Goal: Obtain resource: Download file/media

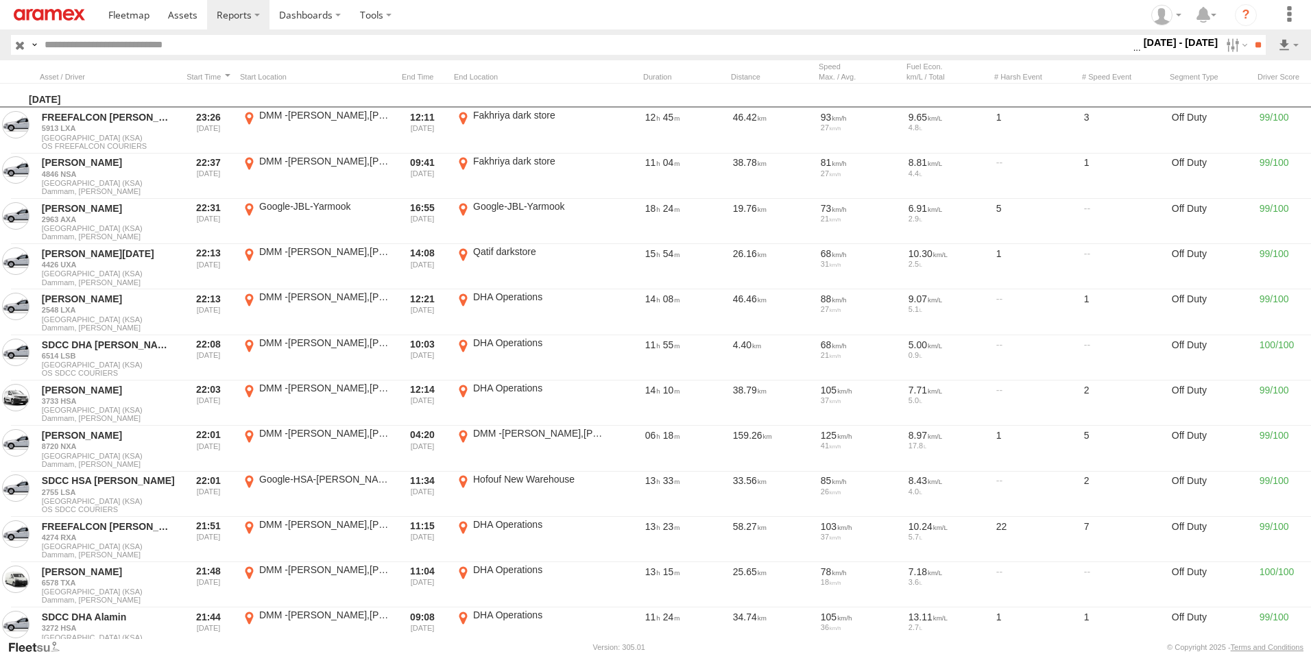
scroll to position [0, 1]
click at [20, 46] on input "button" at bounding box center [20, 45] width 18 height 20
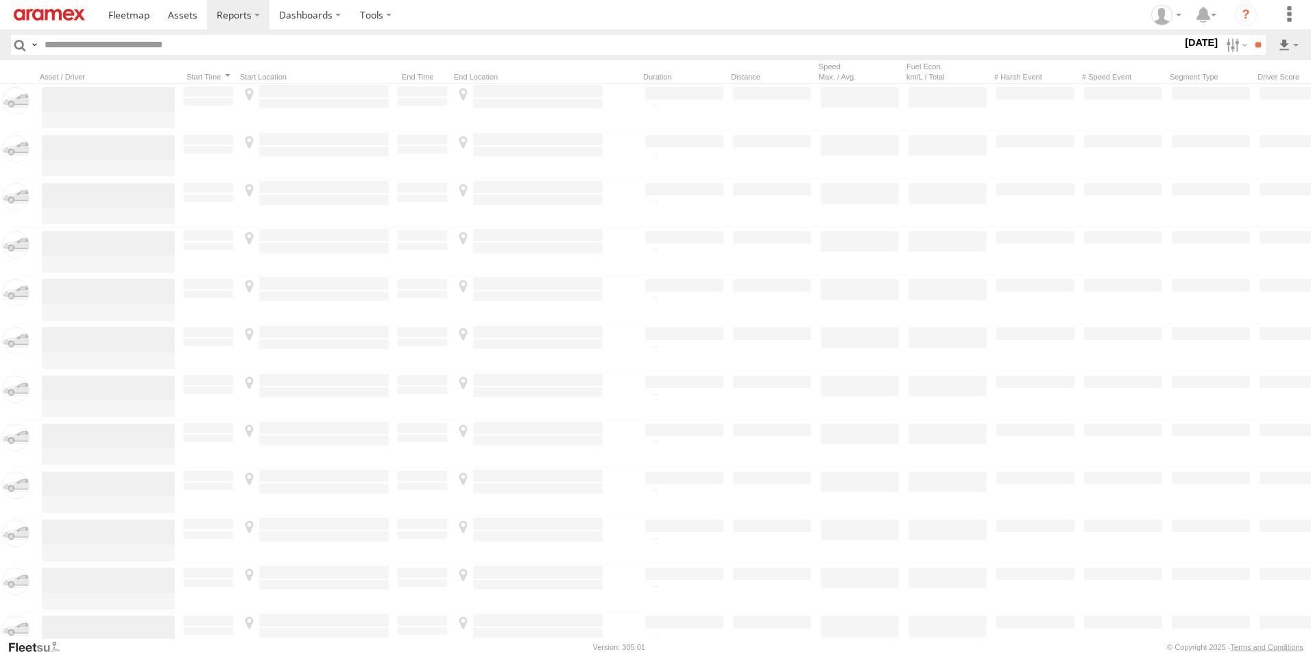
click at [0, 0] on div "×" at bounding box center [0, 0] width 0 height 0
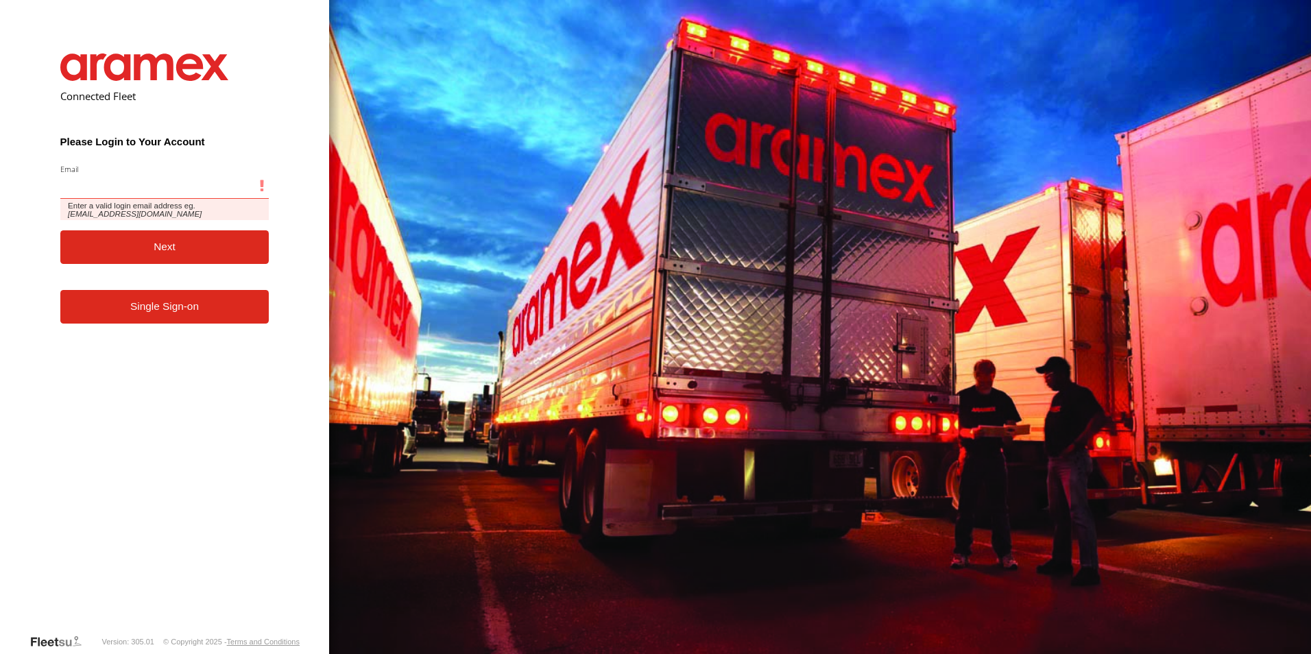
click at [134, 190] on input "Email" at bounding box center [164, 186] width 209 height 25
paste input "**********"
type input "**********"
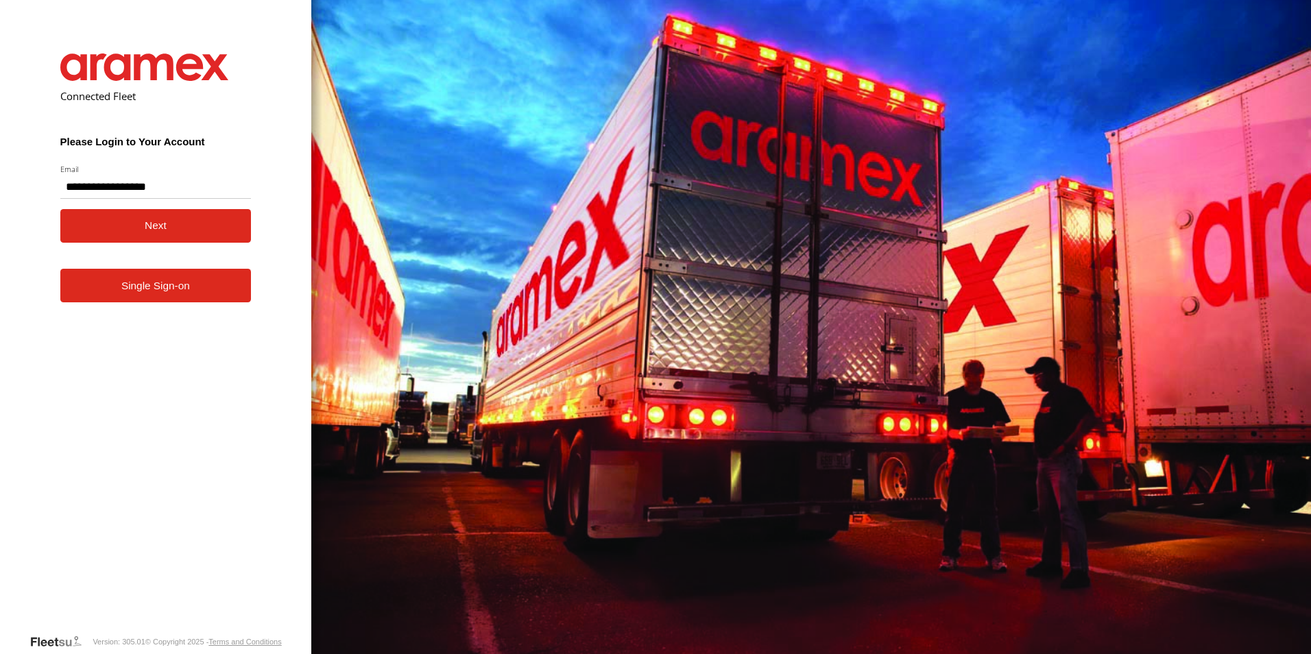
click at [169, 224] on button "Next" at bounding box center [155, 226] width 191 height 34
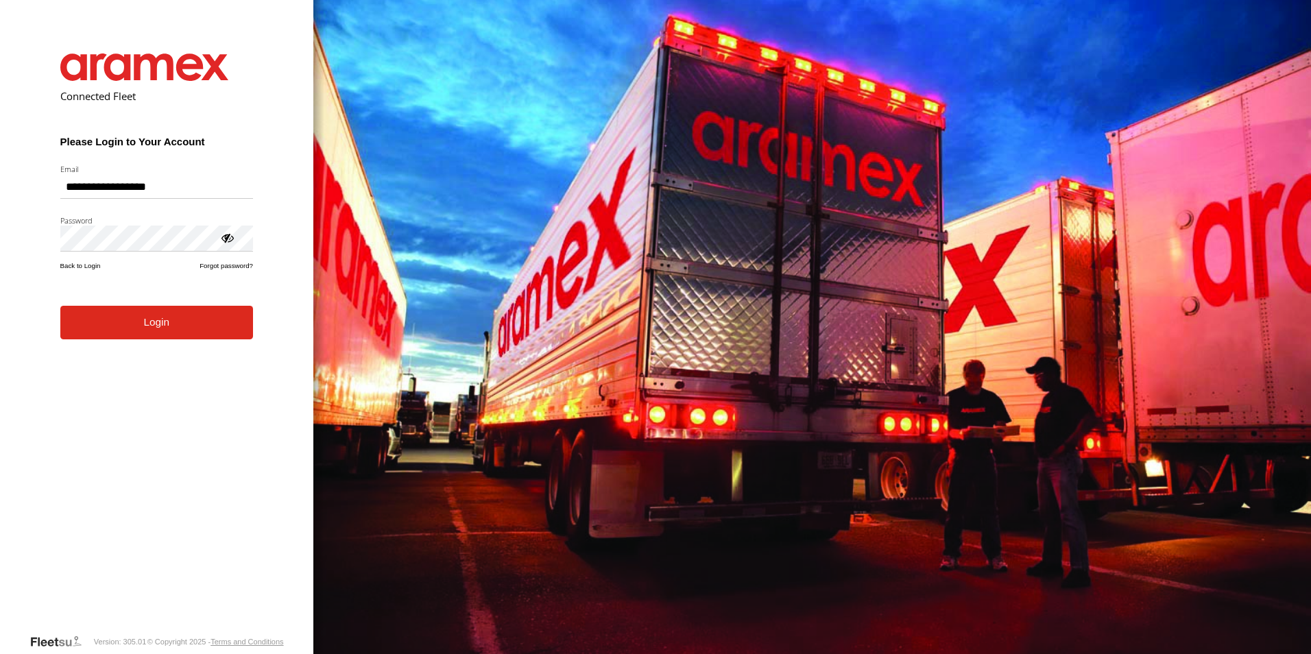
click at [172, 333] on button "Login" at bounding box center [156, 323] width 193 height 34
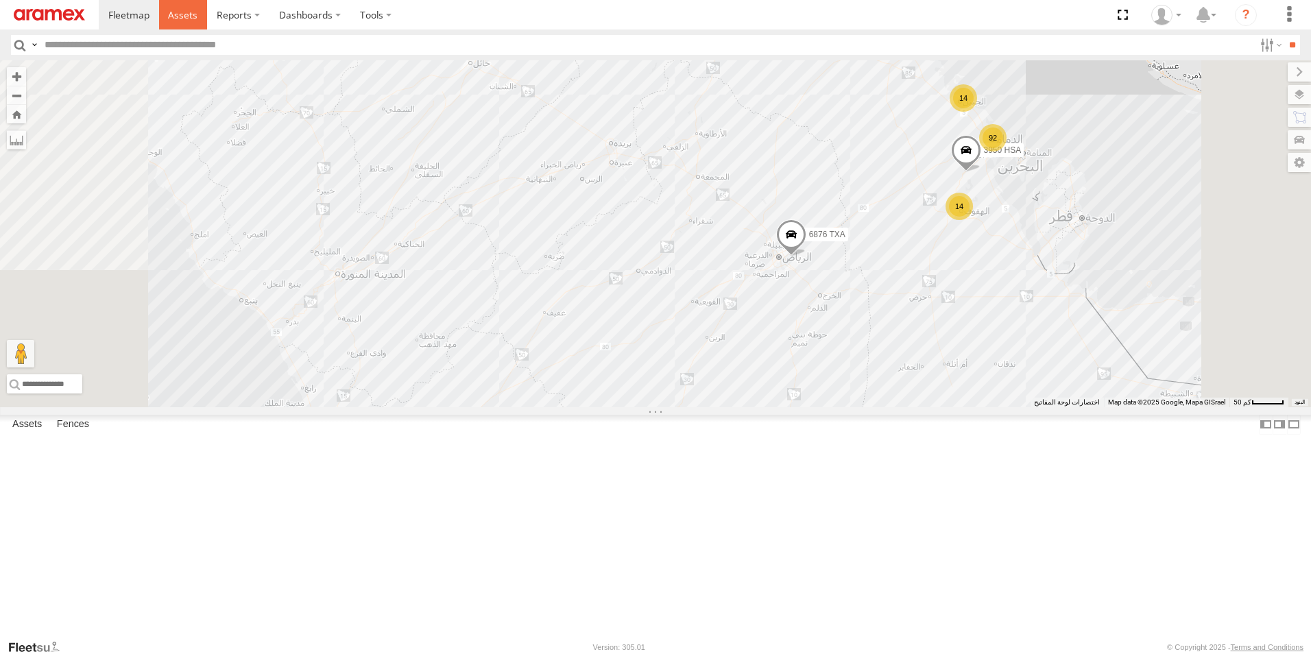
click at [182, 16] on span at bounding box center [182, 14] width 29 height 13
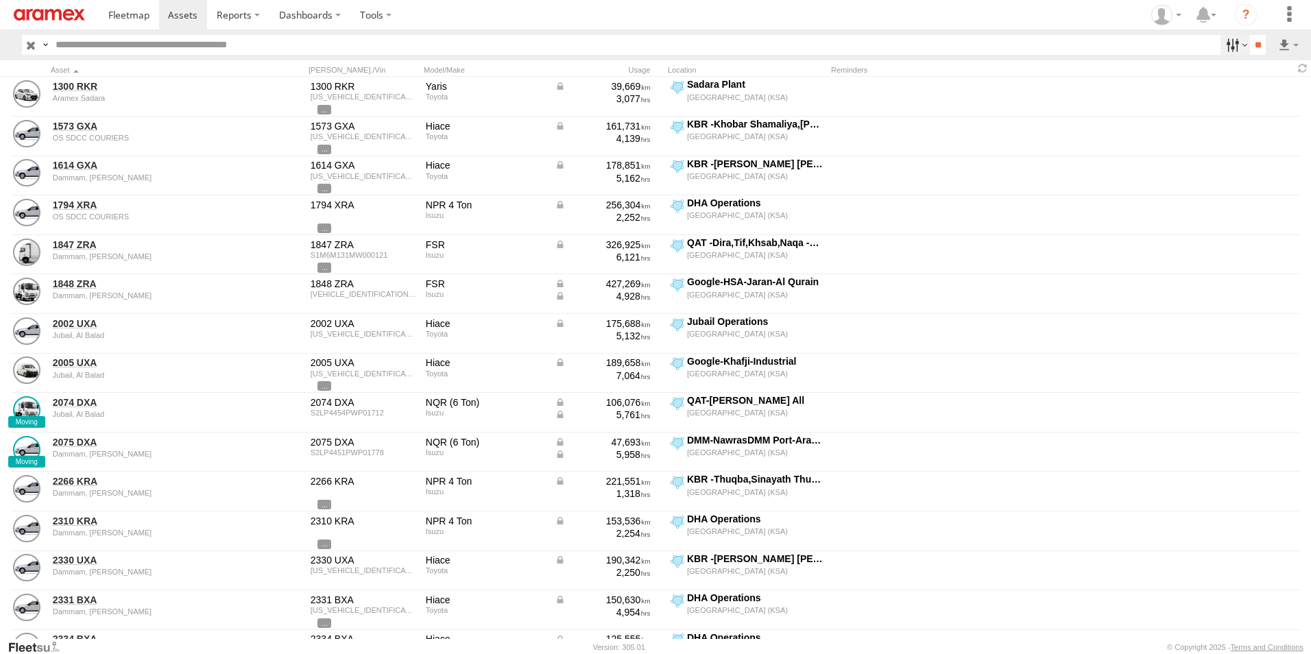
click at [1234, 47] on label at bounding box center [1235, 45] width 29 height 20
click at [0, 0] on span "[GEOGRAPHIC_DATA] (KSA)" at bounding box center [0, 0] width 0 height 0
click at [0, 0] on span "DHA - Dharan" at bounding box center [0, 0] width 0 height 0
click at [0, 0] on span "DHA Logistics" at bounding box center [0, 0] width 0 height 0
click at [0, 0] on span "Defleeted Vehicles DHA" at bounding box center [0, 0] width 0 height 0
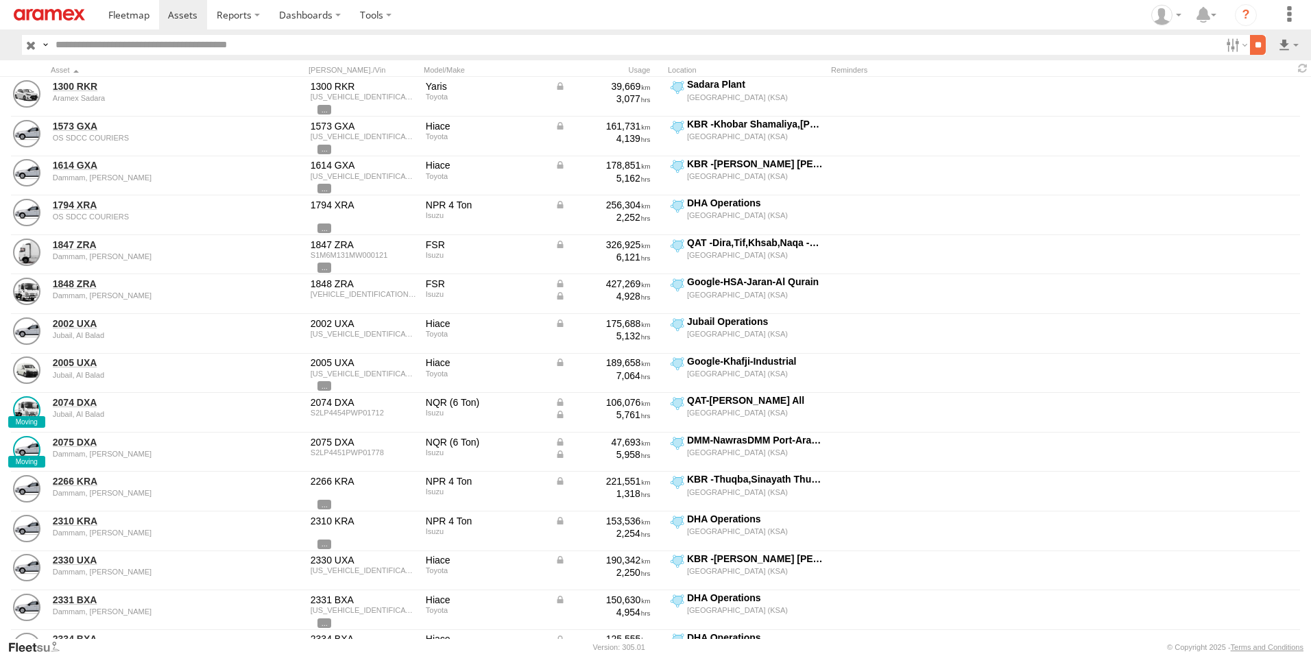
click at [1252, 51] on input "**" at bounding box center [1258, 45] width 16 height 20
click at [1284, 45] on label at bounding box center [1288, 45] width 23 height 20
click at [1273, 86] on label at bounding box center [1253, 94] width 84 height 21
click at [0, 0] on label "Asset ID" at bounding box center [0, 0] width 0 height 0
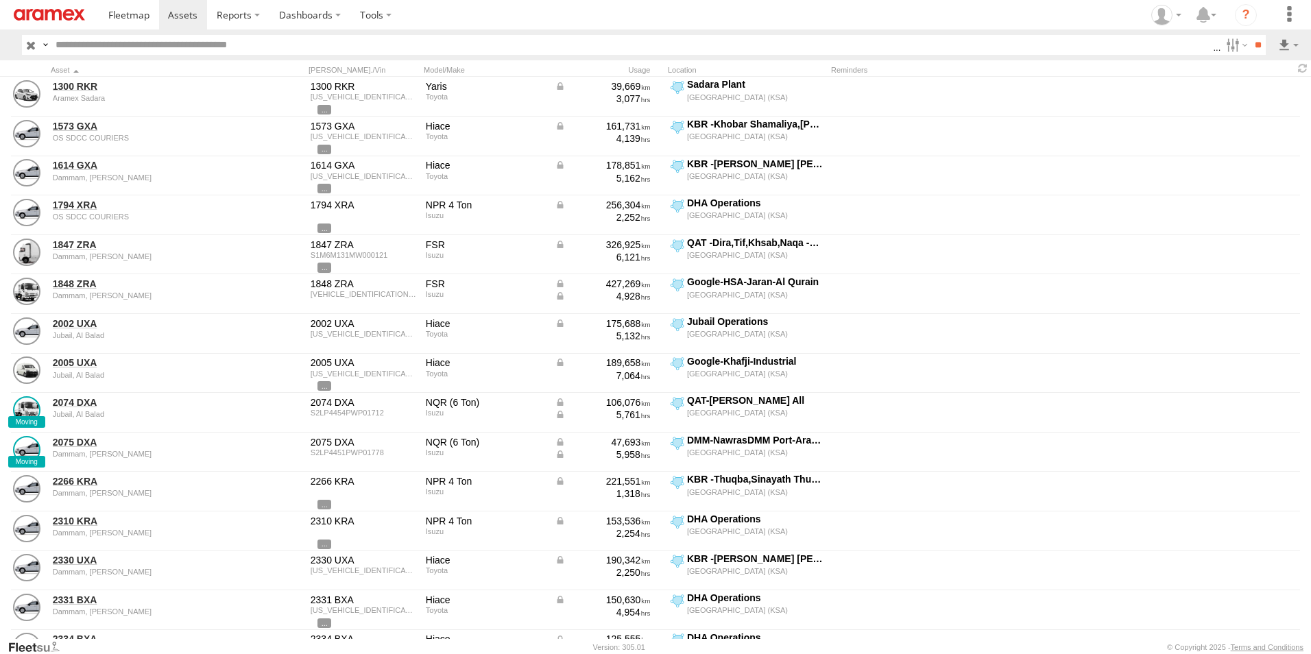
click at [0, 0] on label "VIN" at bounding box center [0, 0] width 0 height 0
click at [0, 0] on label "ODO" at bounding box center [0, 0] width 0 height 0
click at [0, 0] on label "Reminders" at bounding box center [0, 0] width 0 height 0
click at [0, 0] on label "Street Number" at bounding box center [0, 0] width 0 height 0
click at [0, 0] on label "Street Name / Fence Name" at bounding box center [0, 0] width 0 height 0
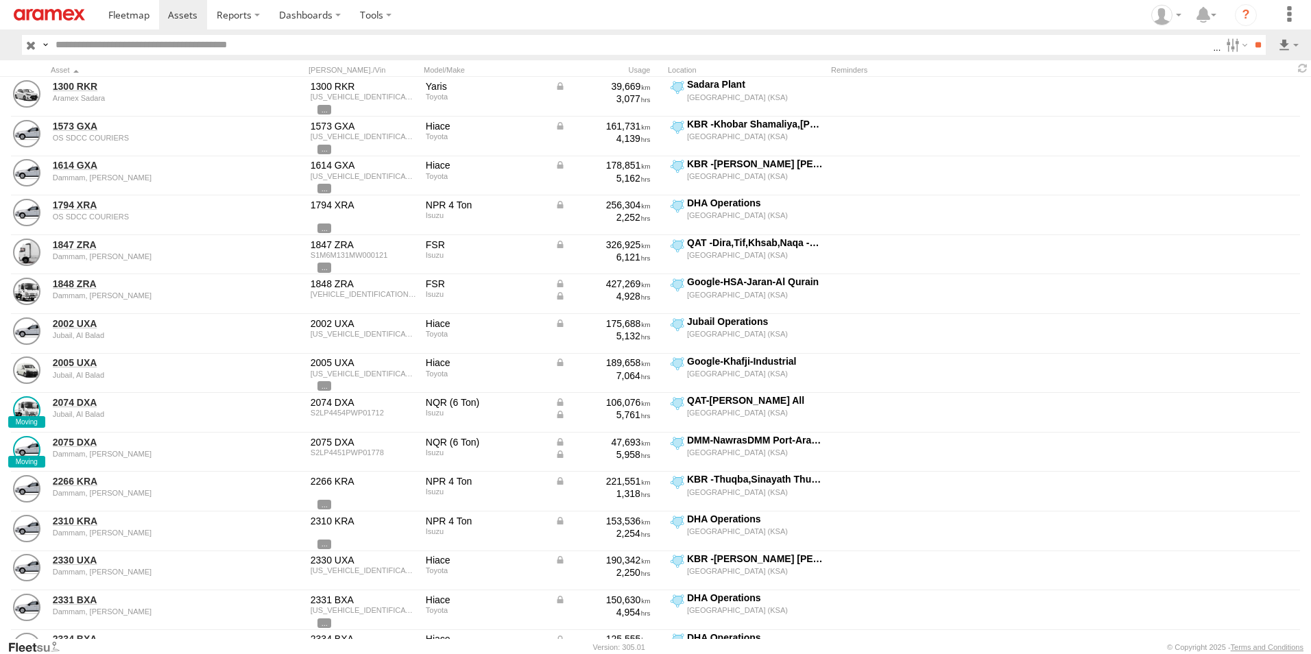
click at [0, 0] on label "Suburb / City" at bounding box center [0, 0] width 0 height 0
click at [0, 0] on label "Postcode / Zipcode" at bounding box center [0, 0] width 0 height 0
click at [0, 0] on label "State" at bounding box center [0, 0] width 0 height 0
click at [0, 0] on label "Country" at bounding box center [0, 0] width 0 height 0
click at [0, 0] on label "Latitude" at bounding box center [0, 0] width 0 height 0
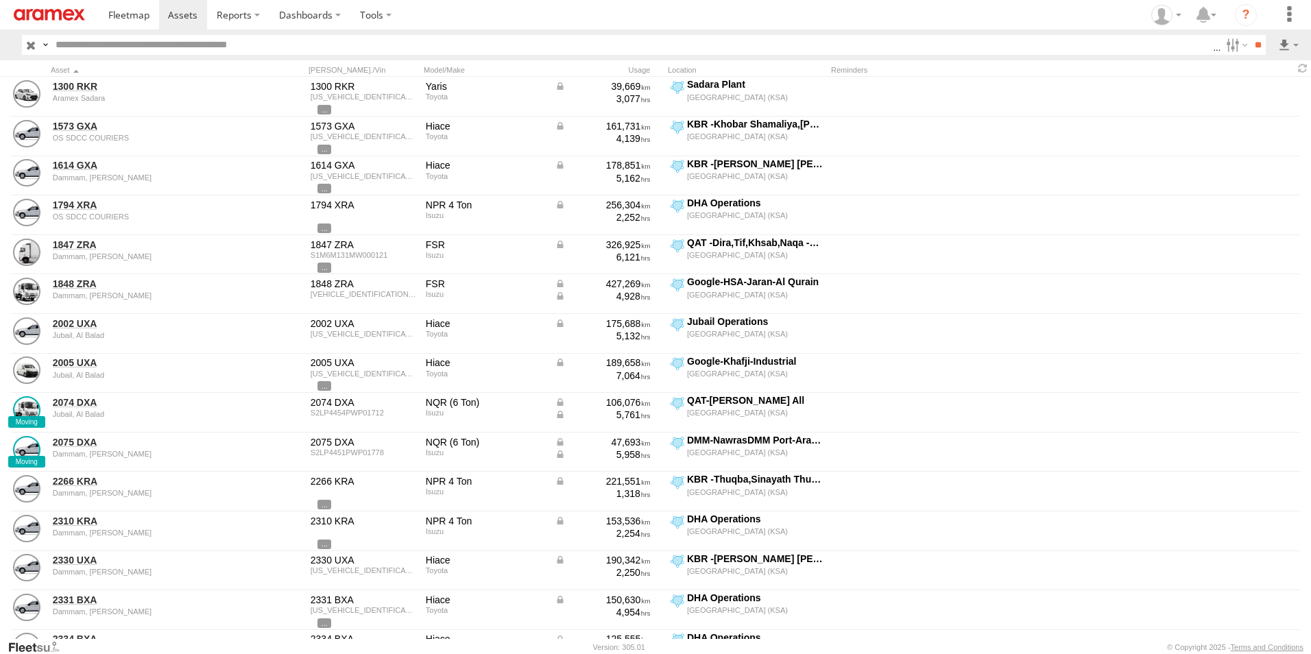
click at [0, 0] on label "Longitude" at bounding box center [0, 0] width 0 height 0
click at [0, 0] on label "First Name" at bounding box center [0, 0] width 0 height 0
click at [0, 0] on label "Last Name" at bounding box center [0, 0] width 0 height 0
click at [0, 0] on button "Export" at bounding box center [0, 0] width 0 height 0
click at [0, 0] on form "CSV Export × Asset Fields Asset ID Asset label Make Model Registration VIN ODO …" at bounding box center [0, 0] width 0 height 0
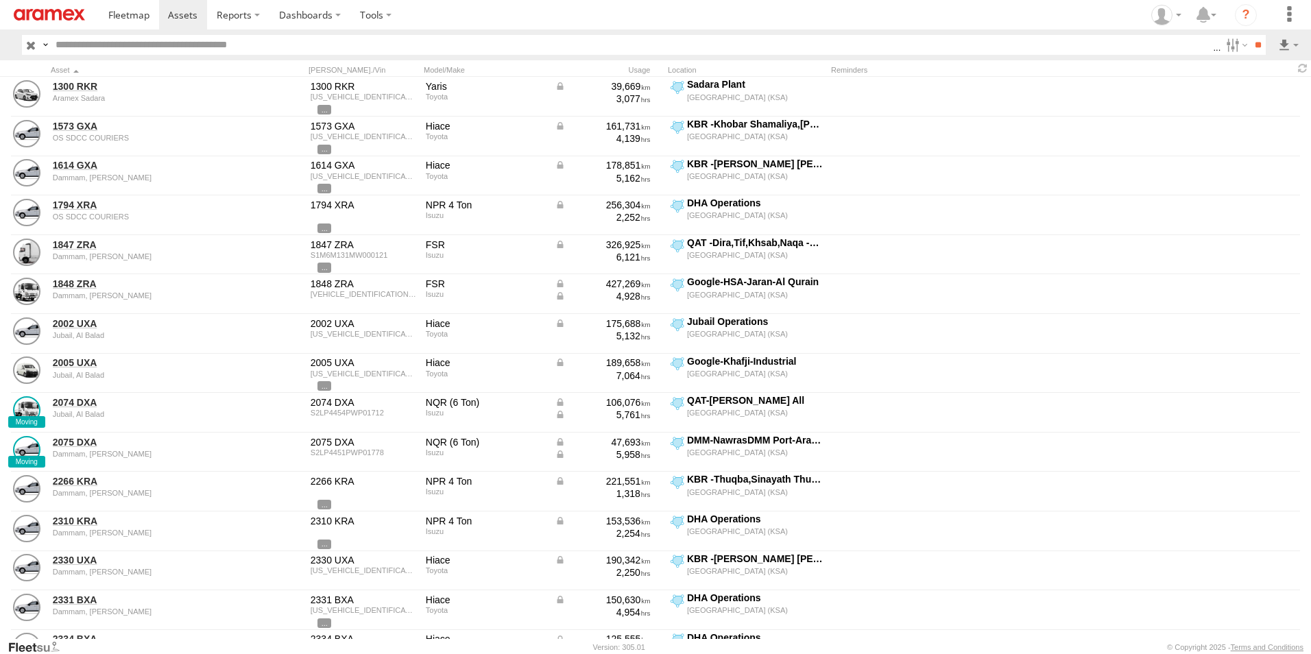
click at [0, 0] on label "×" at bounding box center [0, 0] width 0 height 0
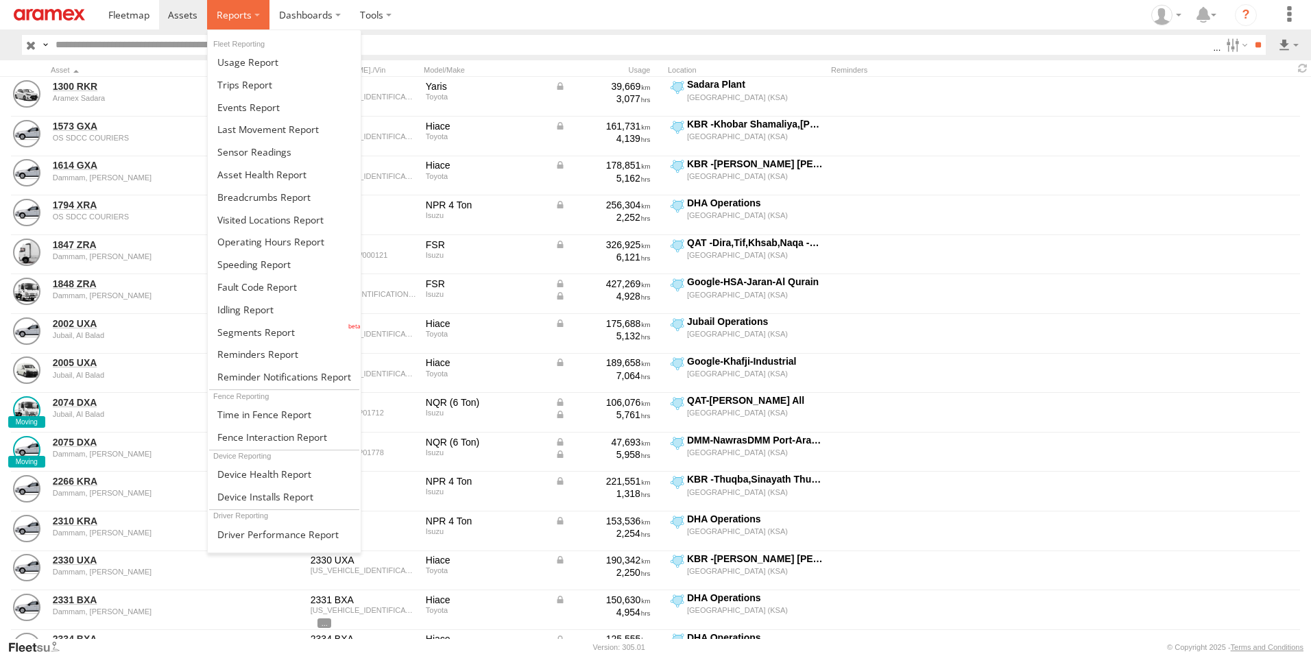
click at [255, 14] on label at bounding box center [238, 14] width 62 height 29
click at [277, 130] on span at bounding box center [267, 129] width 101 height 13
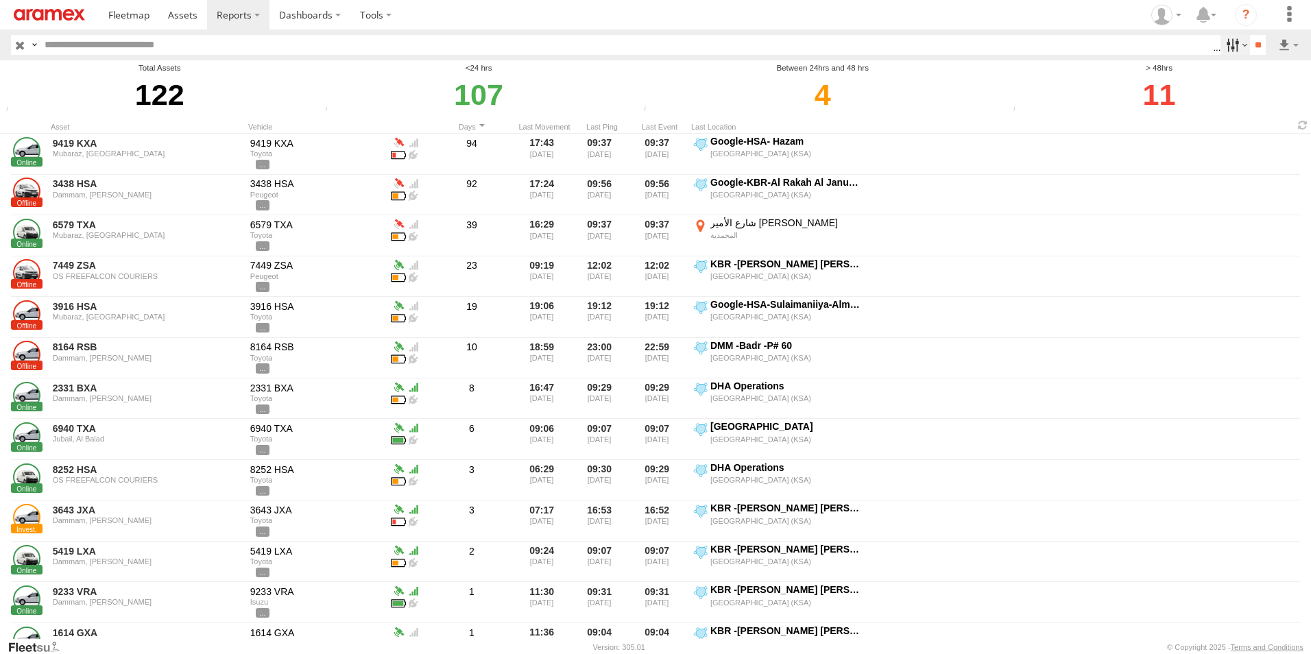
click at [1238, 43] on label at bounding box center [1235, 45] width 29 height 20
click at [0, 0] on span "DHA Logistics" at bounding box center [0, 0] width 0 height 0
click at [1258, 46] on input "**" at bounding box center [1258, 45] width 16 height 20
click at [1234, 43] on label at bounding box center [1235, 45] width 29 height 20
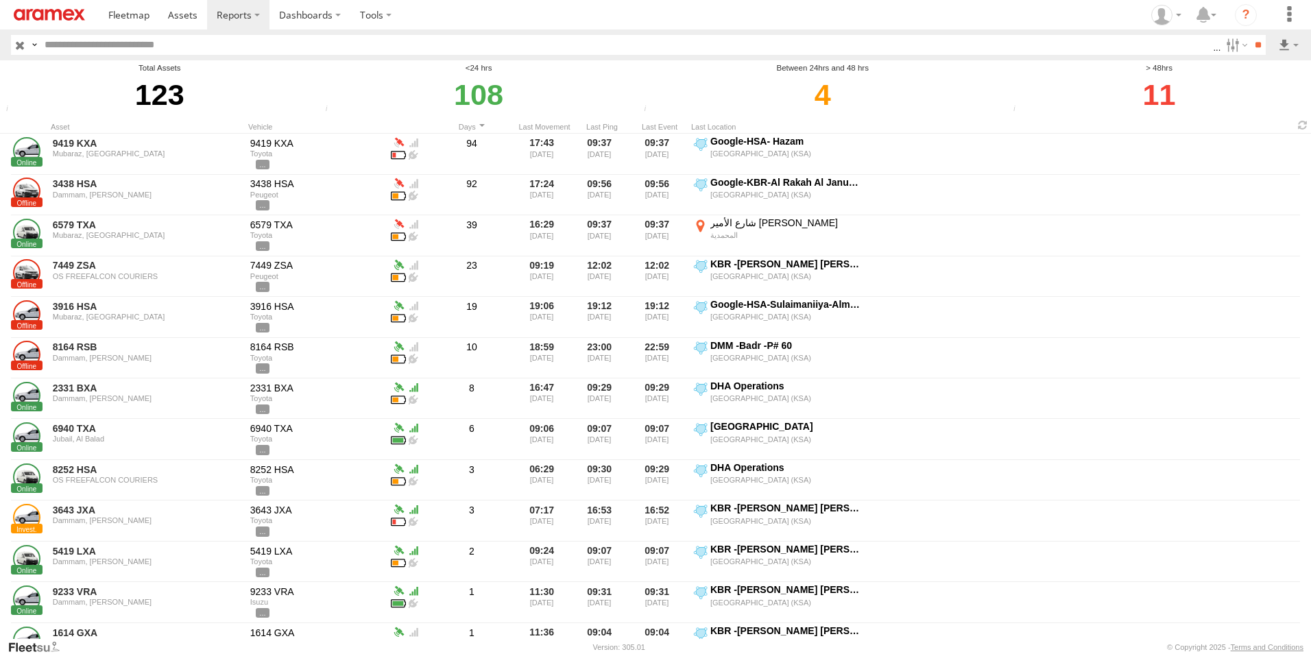
click at [0, 0] on span "DHA Logistics" at bounding box center [0, 0] width 0 height 0
click at [1262, 45] on input "**" at bounding box center [1258, 45] width 16 height 20
click at [184, 15] on span at bounding box center [182, 14] width 29 height 13
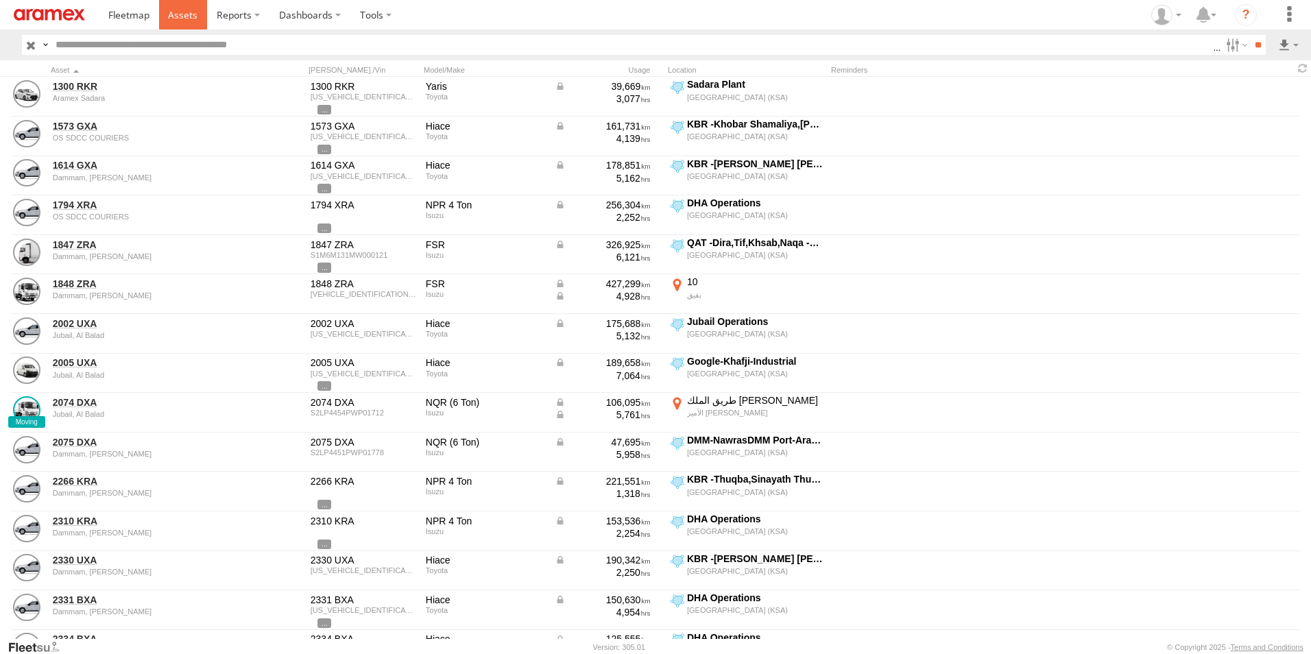
click at [193, 12] on span at bounding box center [182, 14] width 29 height 13
click at [180, 14] on span at bounding box center [182, 14] width 29 height 13
click at [1236, 46] on label at bounding box center [1235, 45] width 29 height 20
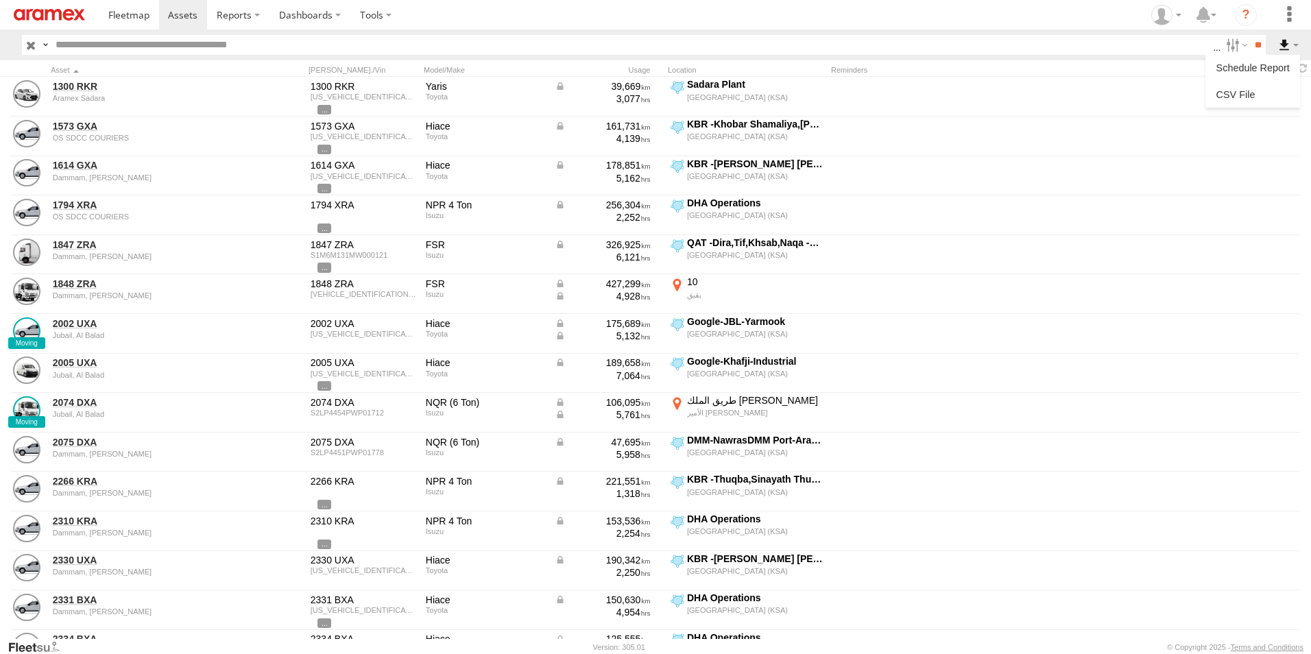
click at [1284, 41] on label at bounding box center [1288, 45] width 23 height 20
click at [1269, 91] on label at bounding box center [1253, 94] width 84 height 21
click at [0, 0] on label "Asset ID" at bounding box center [0, 0] width 0 height 0
click at [0, 0] on label "ODO" at bounding box center [0, 0] width 0 height 0
click at [0, 0] on label "VIN" at bounding box center [0, 0] width 0 height 0
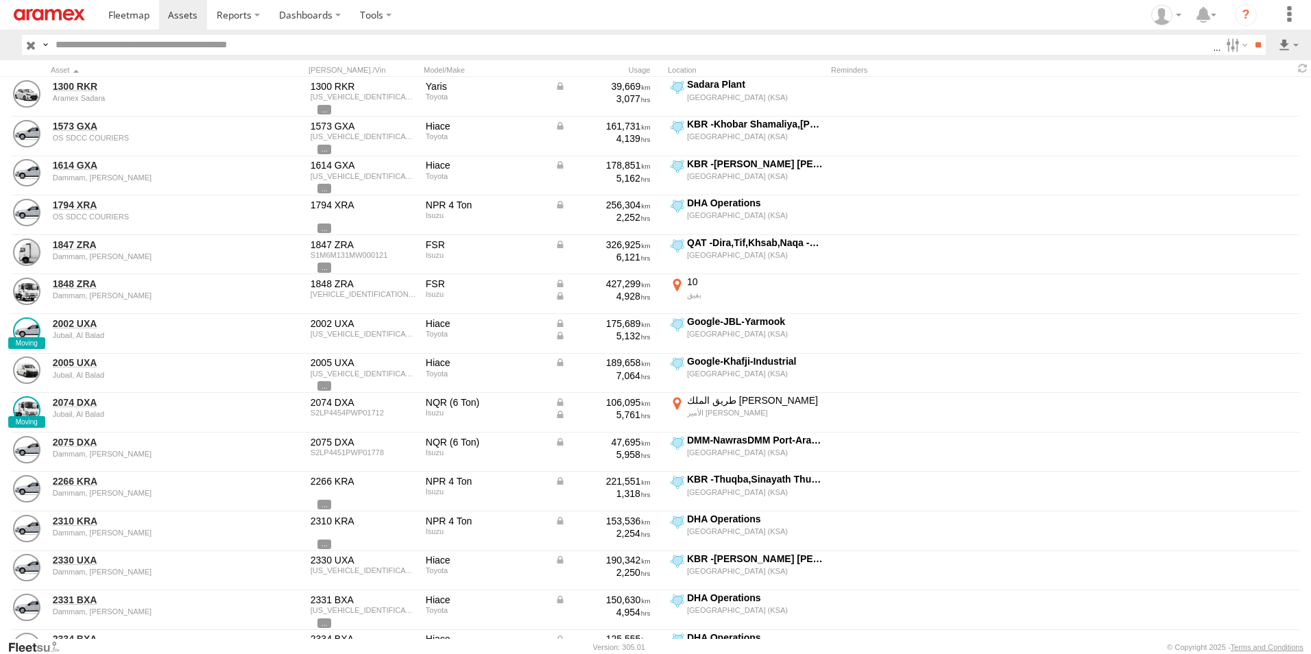
click at [0, 0] on label "Street Number" at bounding box center [0, 0] width 0 height 0
click at [0, 0] on label "Street Name / Fence Name" at bounding box center [0, 0] width 0 height 0
click at [0, 0] on label "Suburb / City" at bounding box center [0, 0] width 0 height 0
click at [0, 0] on label "Postcode / Zipcode" at bounding box center [0, 0] width 0 height 0
click at [0, 0] on label "State" at bounding box center [0, 0] width 0 height 0
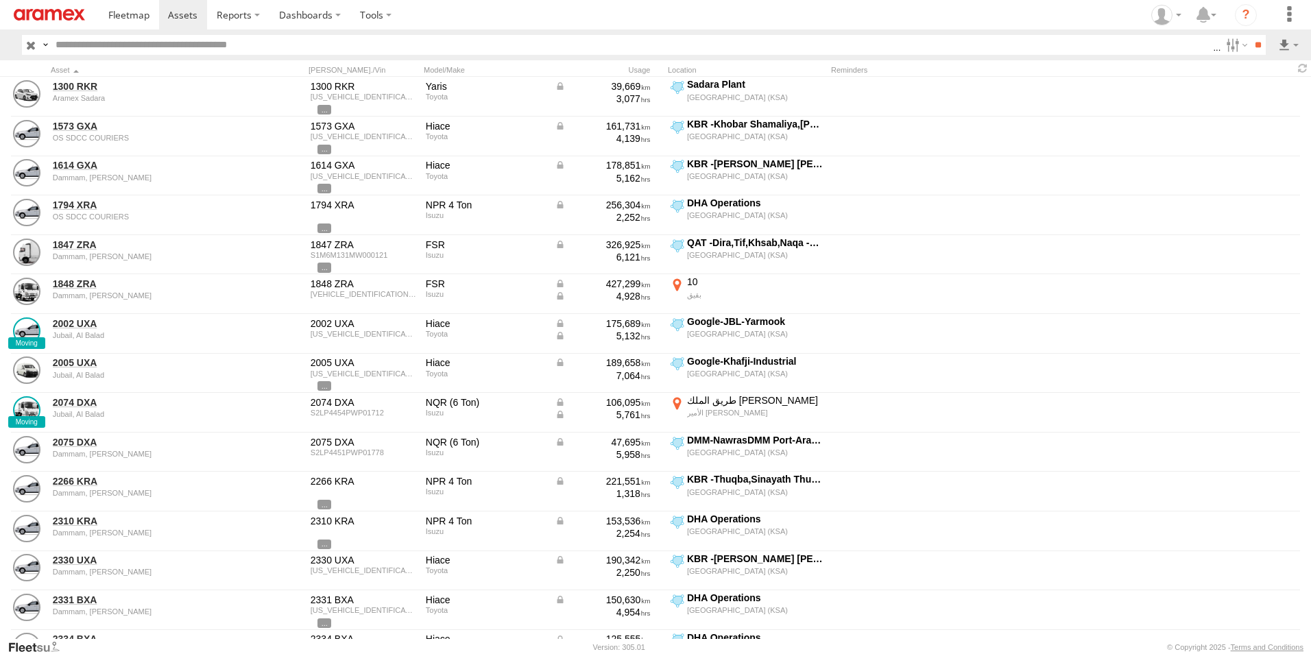
click at [0, 0] on label "Country" at bounding box center [0, 0] width 0 height 0
click at [0, 0] on label "Latitude" at bounding box center [0, 0] width 0 height 0
click at [0, 0] on label "Longitude" at bounding box center [0, 0] width 0 height 0
click at [0, 0] on label "First Name" at bounding box center [0, 0] width 0 height 0
click at [0, 0] on label "Last Name" at bounding box center [0, 0] width 0 height 0
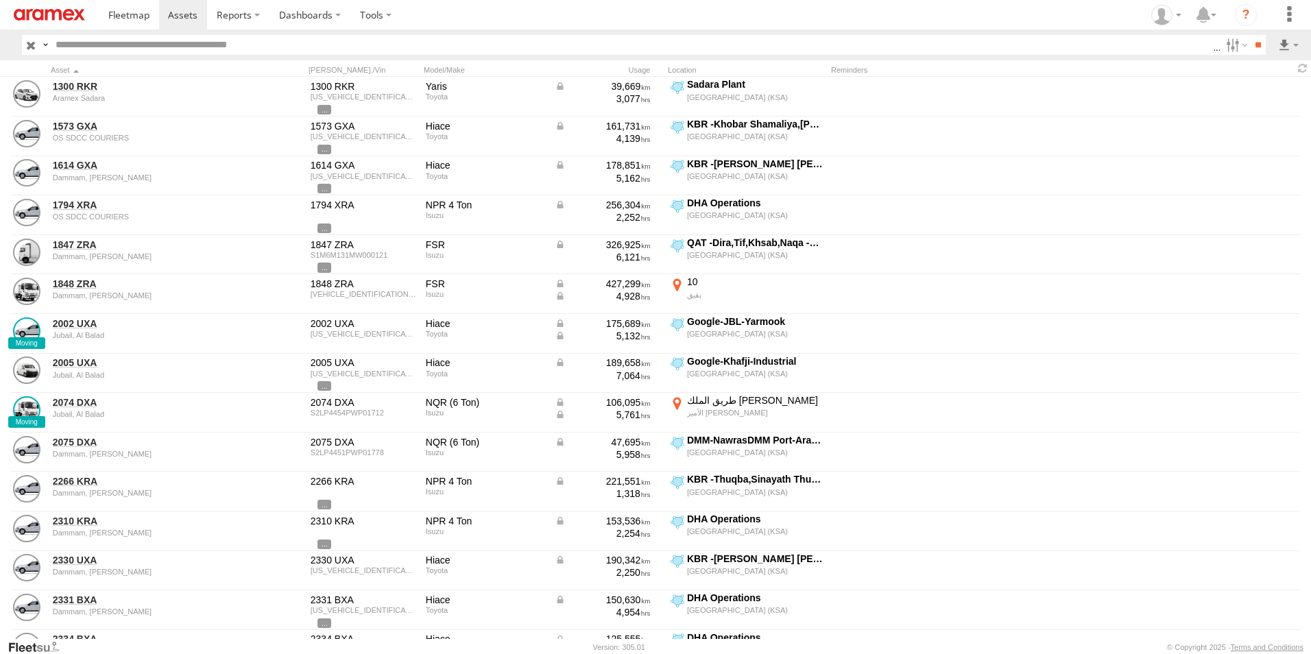
click at [0, 0] on button "Export" at bounding box center [0, 0] width 0 height 0
click at [642, 21] on section at bounding box center [703, 14] width 1209 height 29
click at [0, 0] on label "×" at bounding box center [0, 0] width 0 height 0
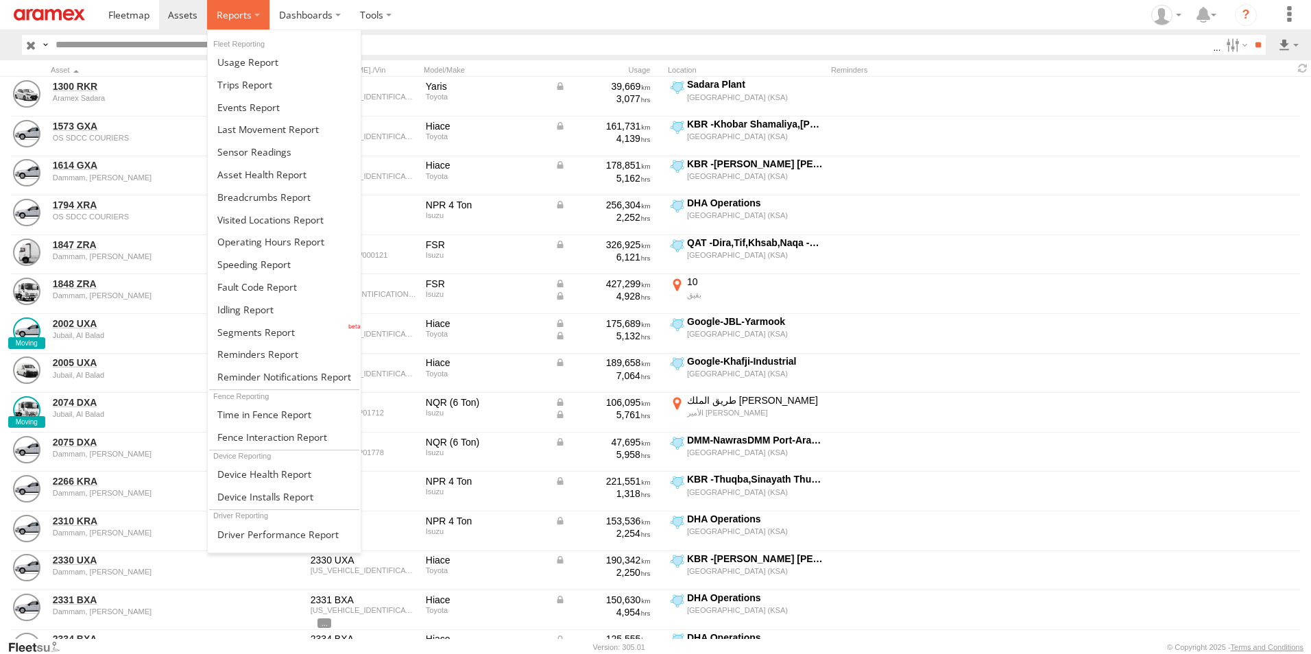
click at [254, 18] on label at bounding box center [238, 14] width 62 height 29
click at [254, 12] on label at bounding box center [238, 14] width 62 height 29
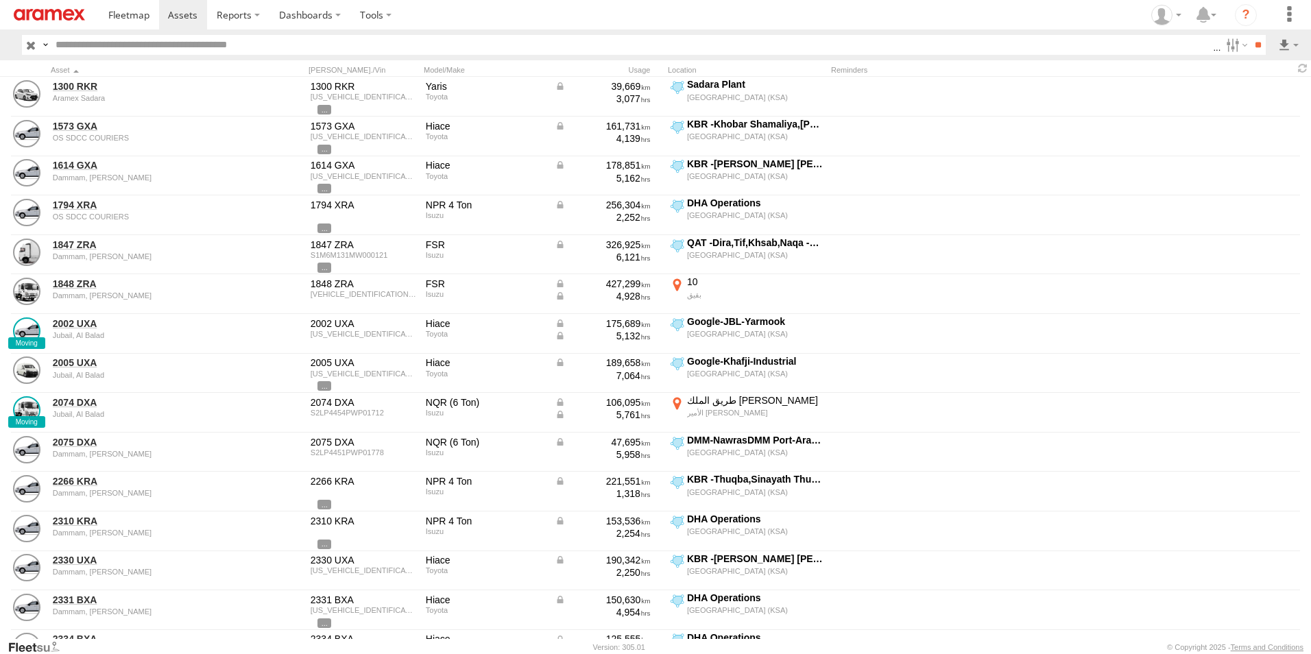
click at [487, 26] on section at bounding box center [703, 14] width 1209 height 29
click at [1235, 47] on label at bounding box center [1235, 45] width 29 height 20
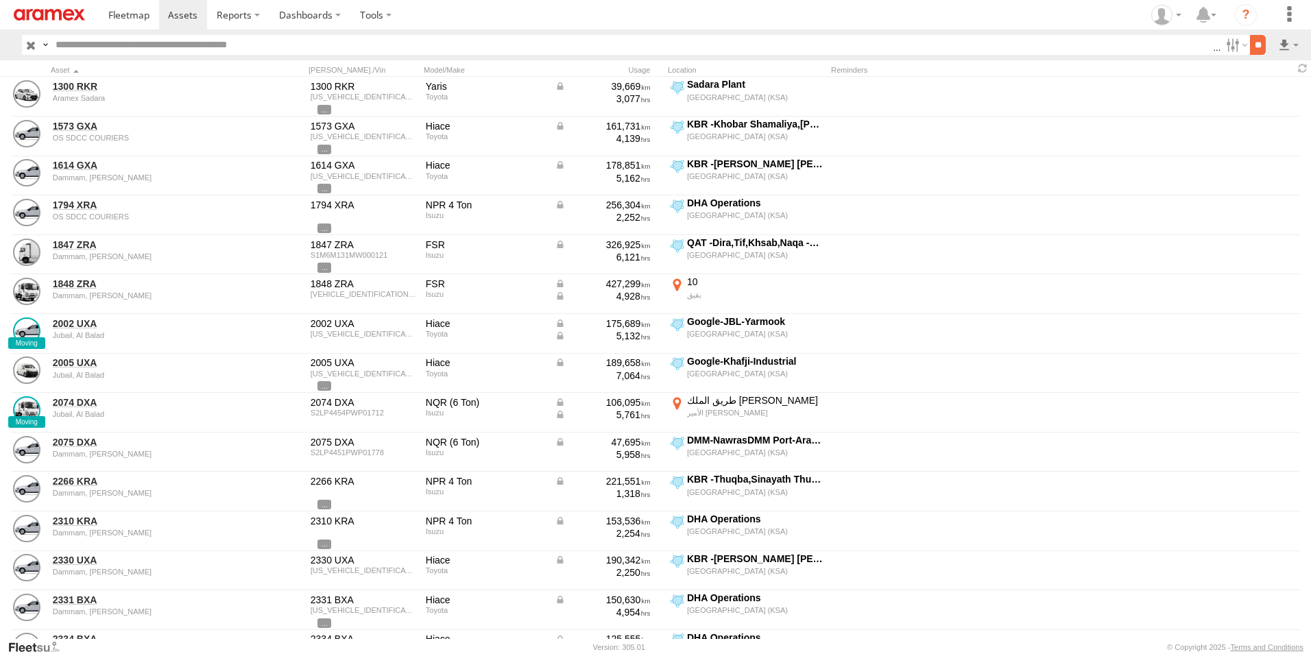
click at [1260, 42] on input "**" at bounding box center [1258, 45] width 16 height 20
click at [1283, 47] on label at bounding box center [1288, 45] width 23 height 20
click at [1272, 99] on label at bounding box center [1253, 94] width 84 height 21
click at [0, 0] on button "Export" at bounding box center [0, 0] width 0 height 0
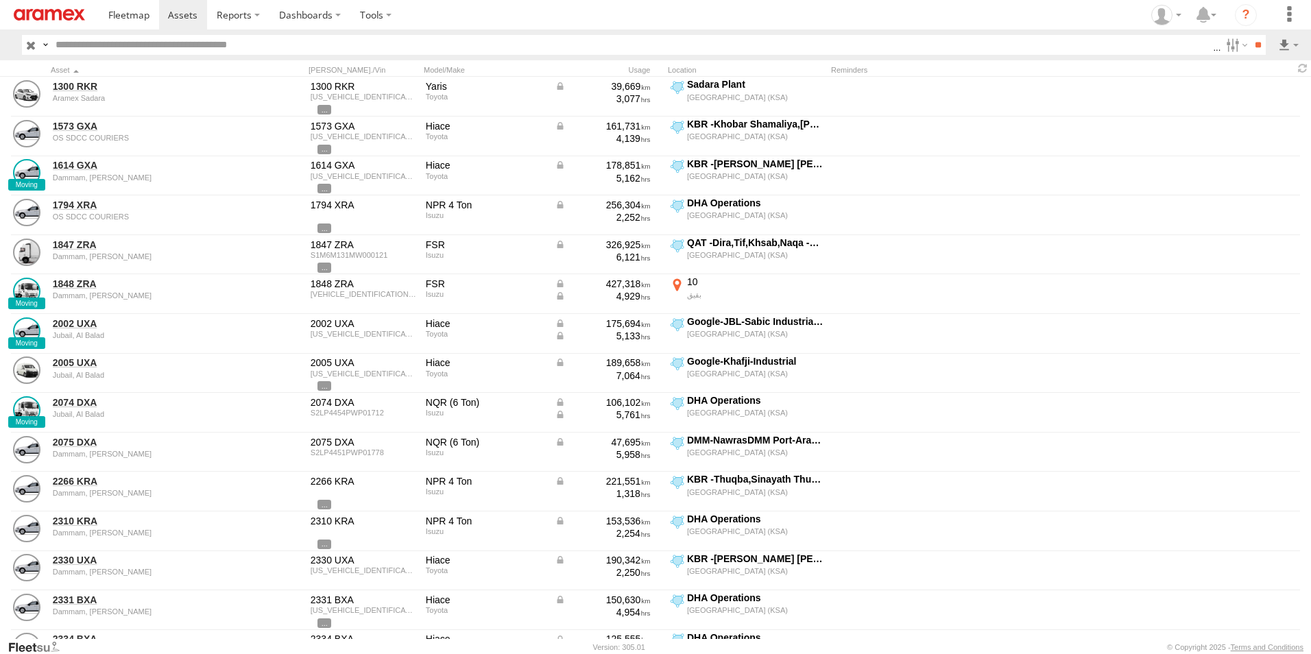
click at [0, 0] on label at bounding box center [0, 0] width 0 height 0
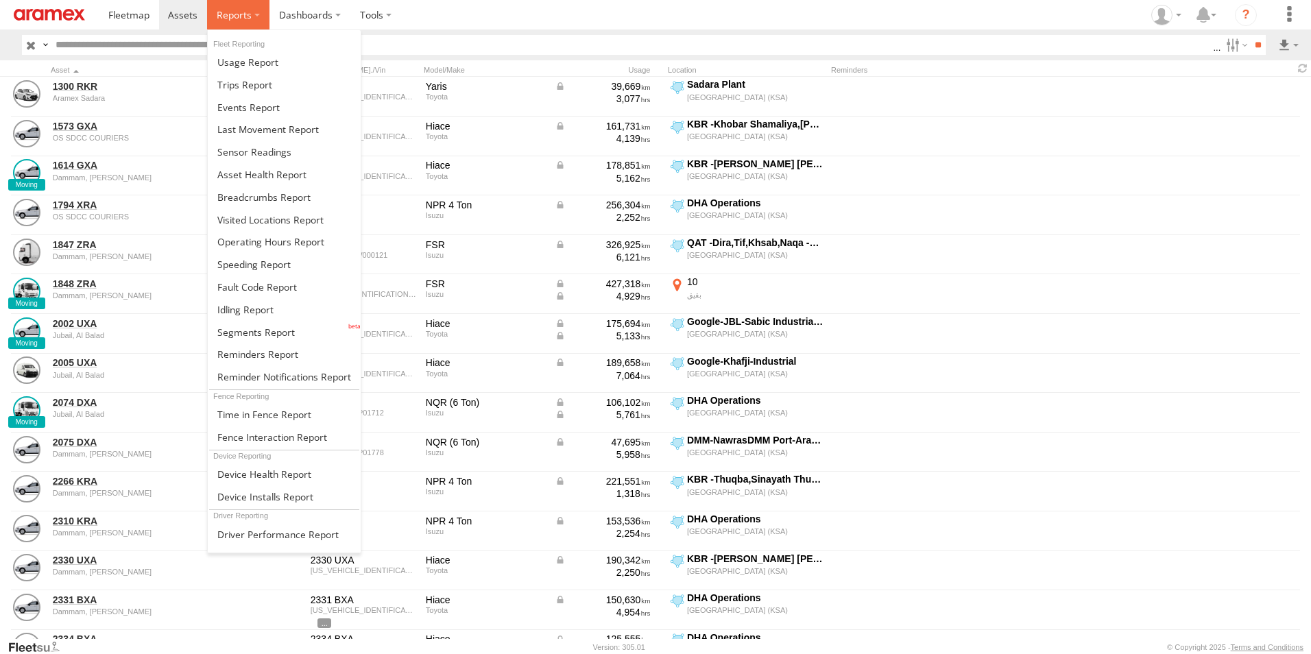
click at [254, 14] on label at bounding box center [238, 14] width 62 height 29
click at [288, 128] on span at bounding box center [267, 129] width 101 height 13
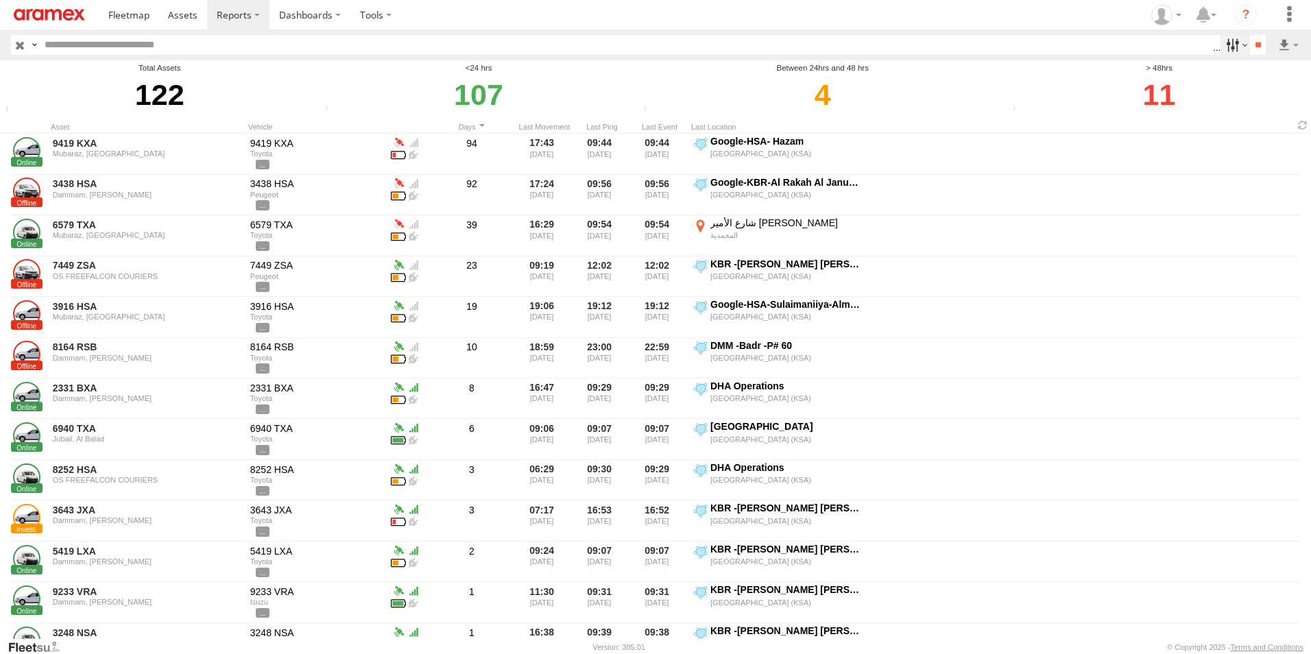
click at [1236, 43] on label at bounding box center [1235, 45] width 29 height 20
click at [1258, 40] on input "**" at bounding box center [1258, 45] width 16 height 20
click at [1288, 41] on label at bounding box center [1288, 45] width 23 height 20
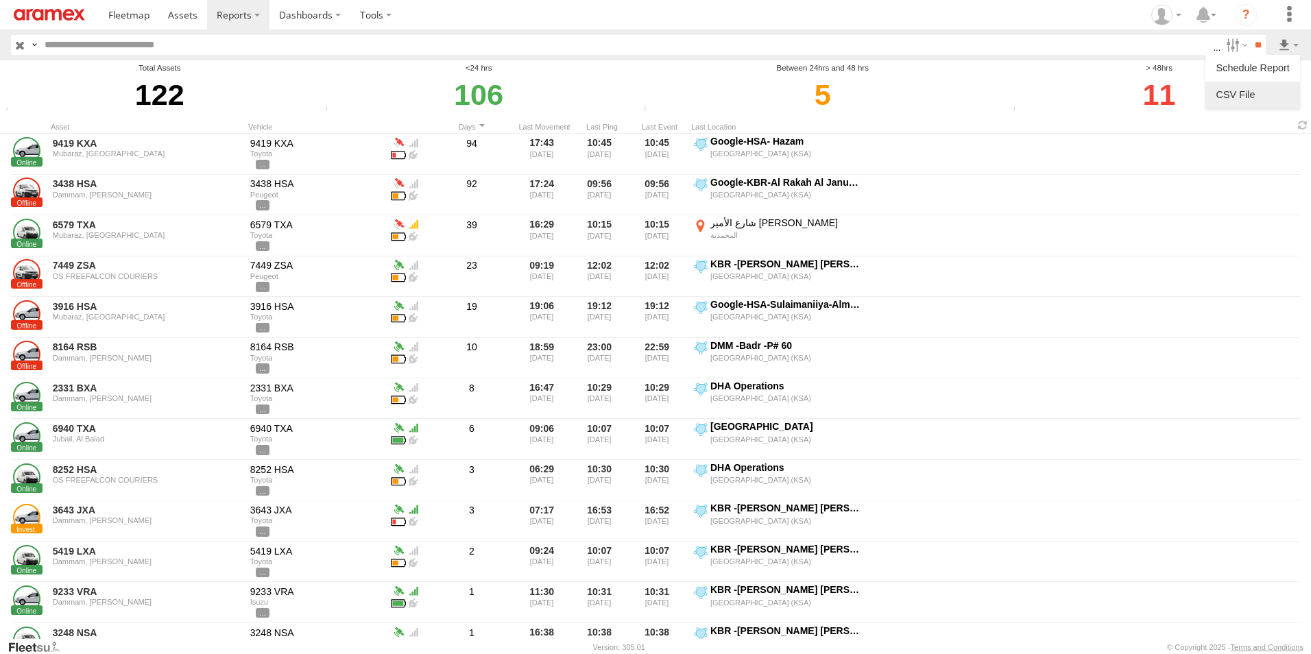
click at [1278, 94] on link at bounding box center [1253, 94] width 84 height 21
